Goal: Task Accomplishment & Management: Use online tool/utility

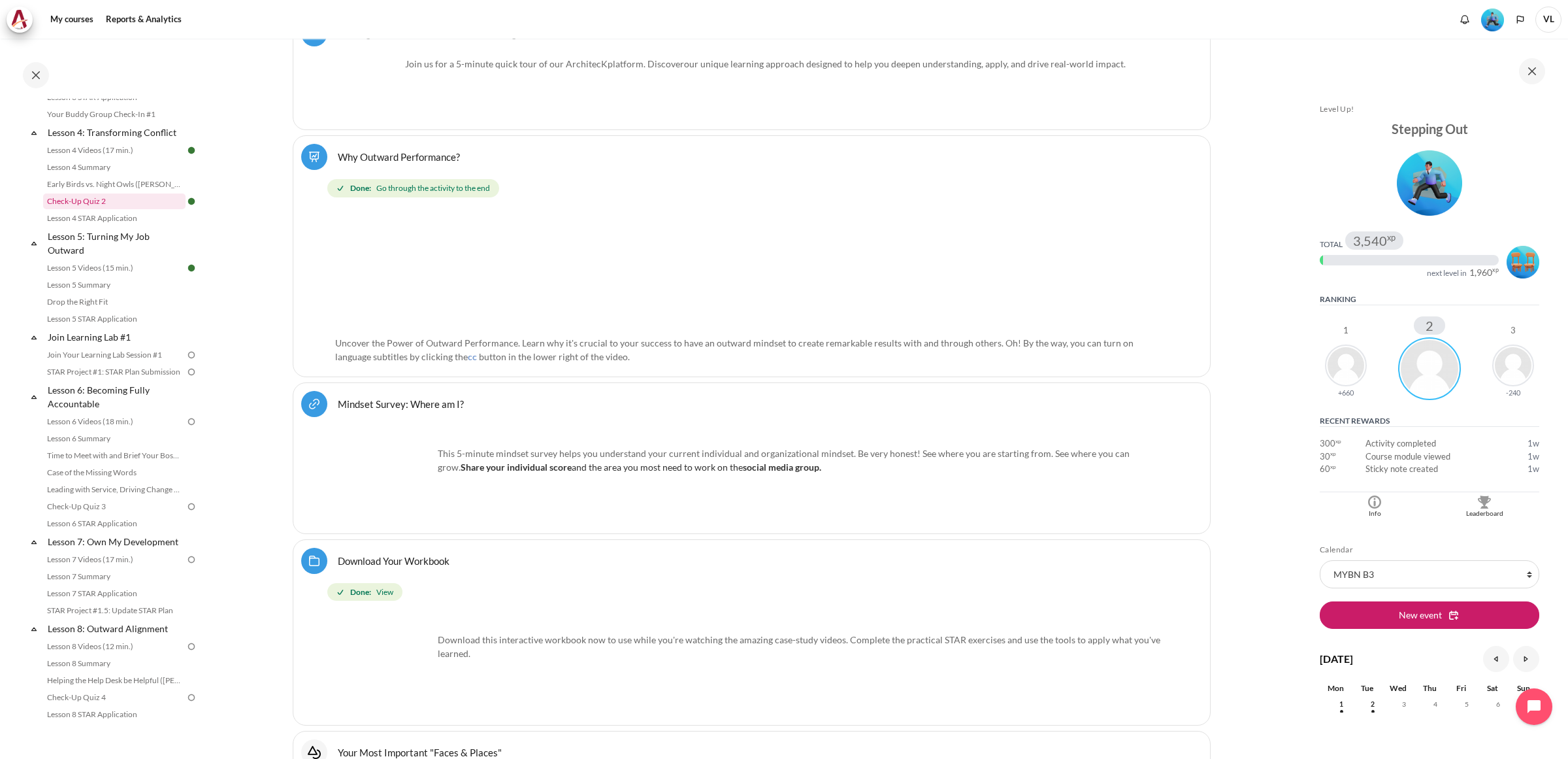
scroll to position [490, 0]
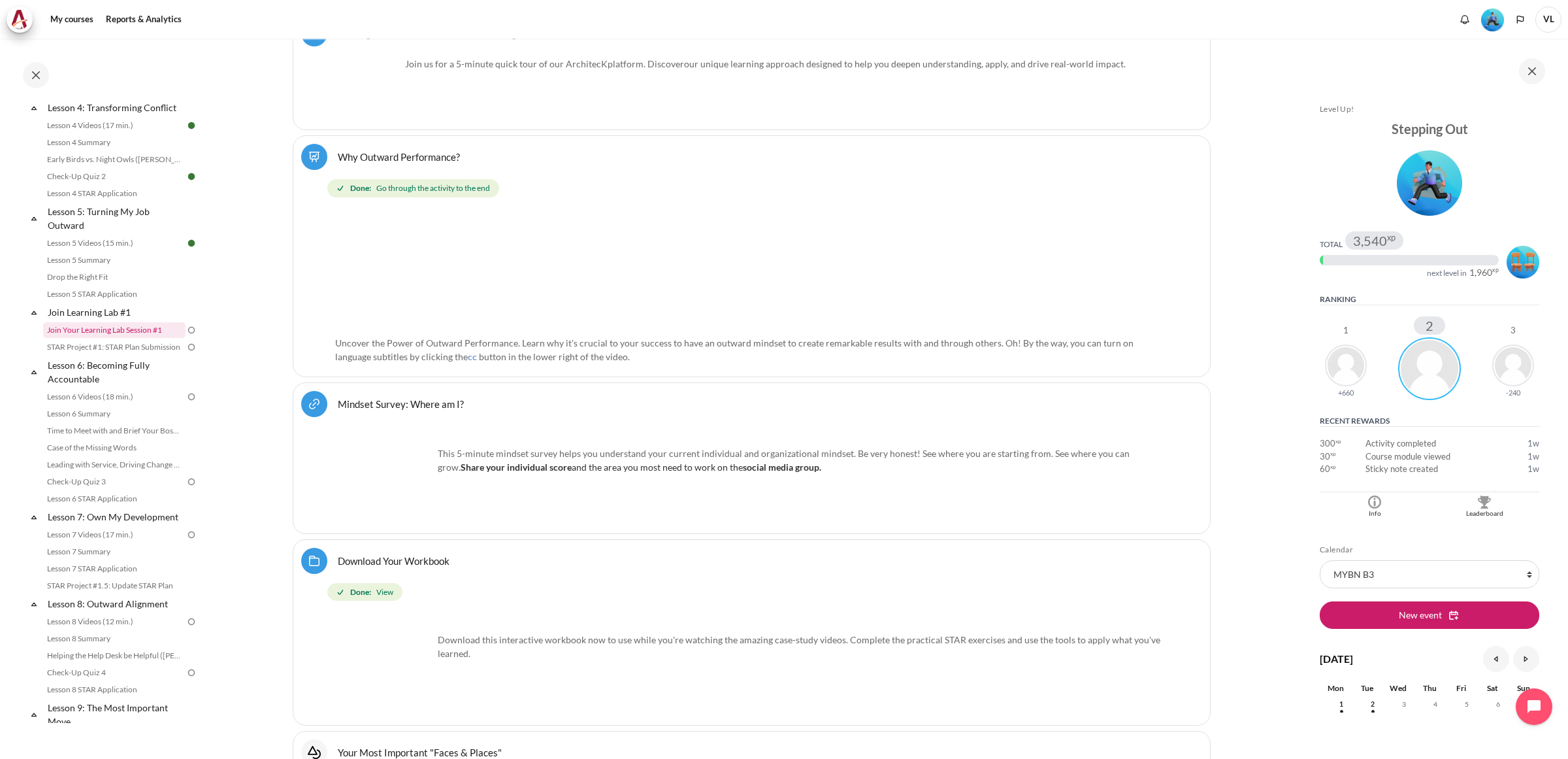
click at [145, 338] on link "Join Your Learning Lab Session #1" at bounding box center [113, 330] width 142 height 16
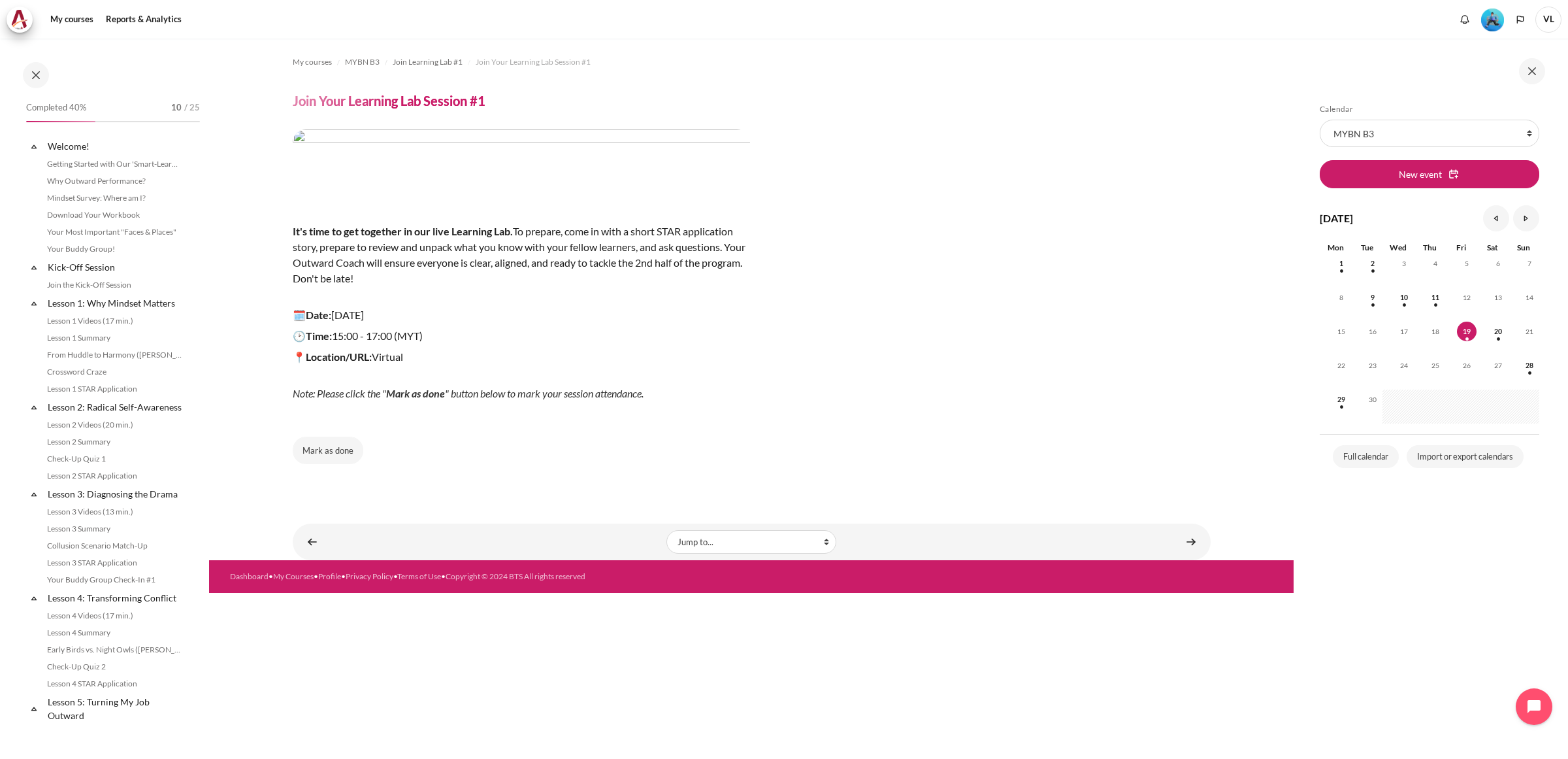
scroll to position [422, 0]
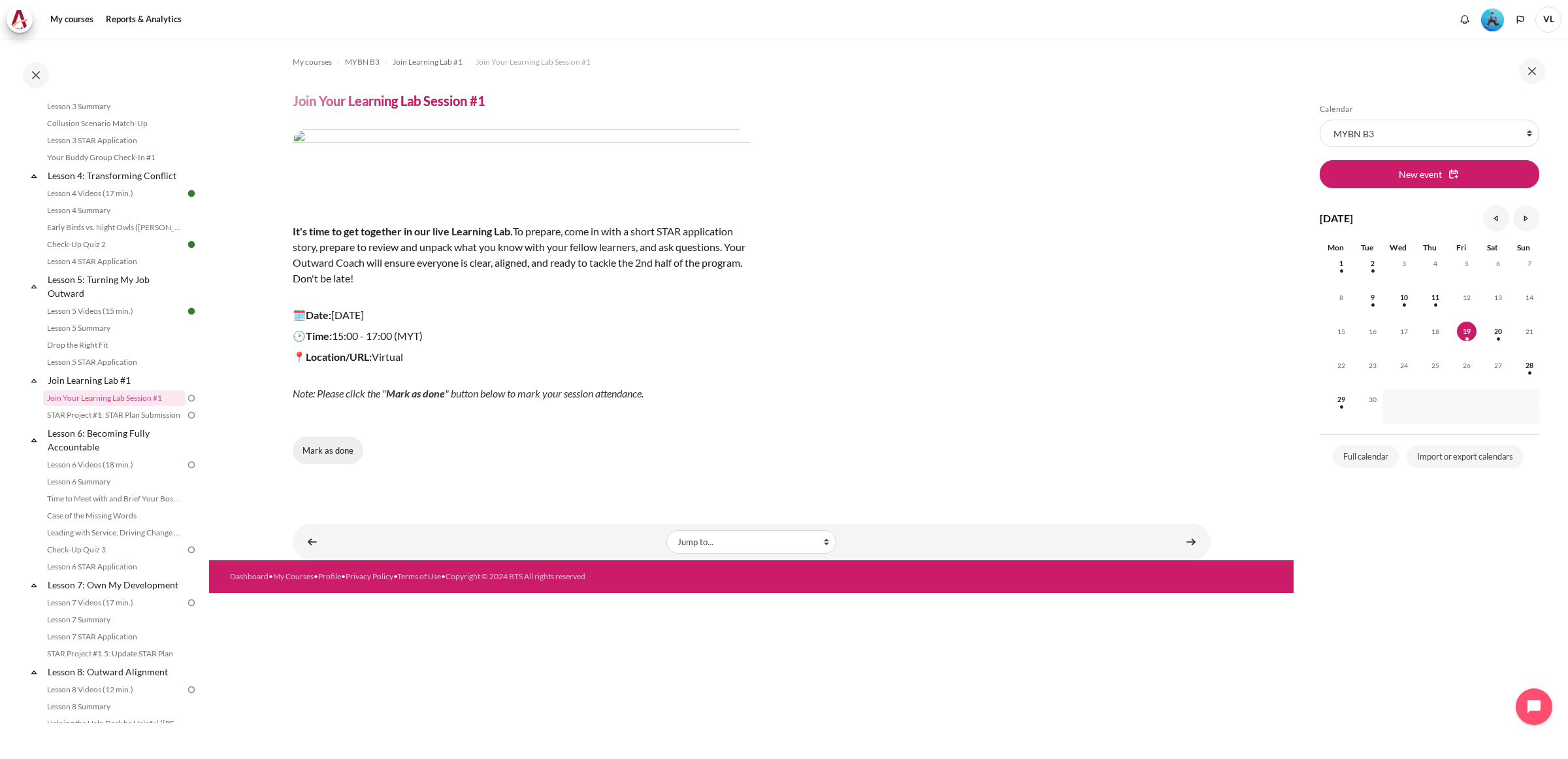
click at [343, 449] on button "Mark as done" at bounding box center [328, 451] width 71 height 28
click at [318, 455] on span "Done" at bounding box center [328, 450] width 20 height 13
click at [344, 454] on button "Mark as done" at bounding box center [328, 451] width 71 height 28
click at [1186, 542] on link "Content" at bounding box center [1191, 541] width 26 height 26
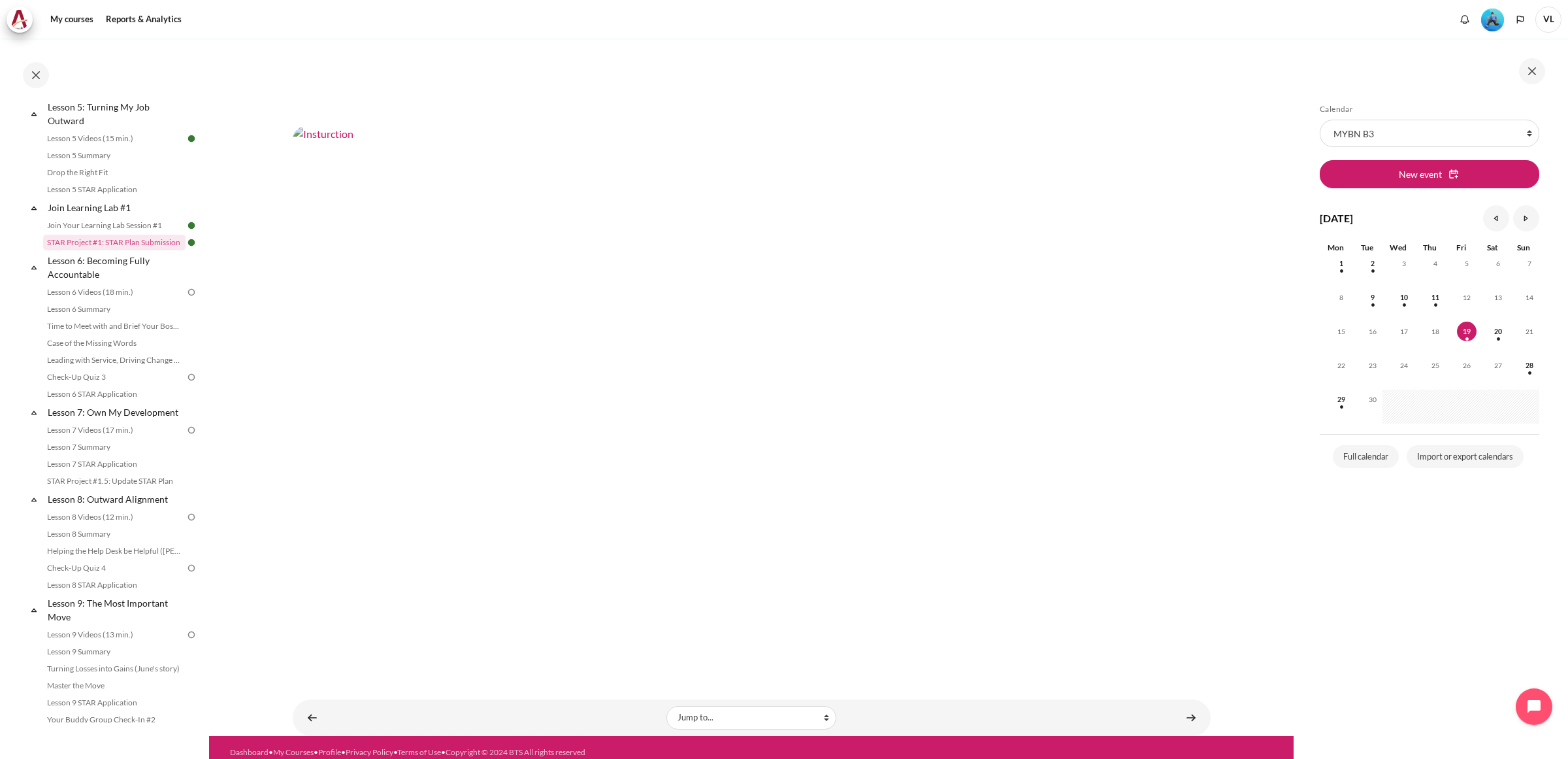
scroll to position [591, 0]
